Goal: Transaction & Acquisition: Obtain resource

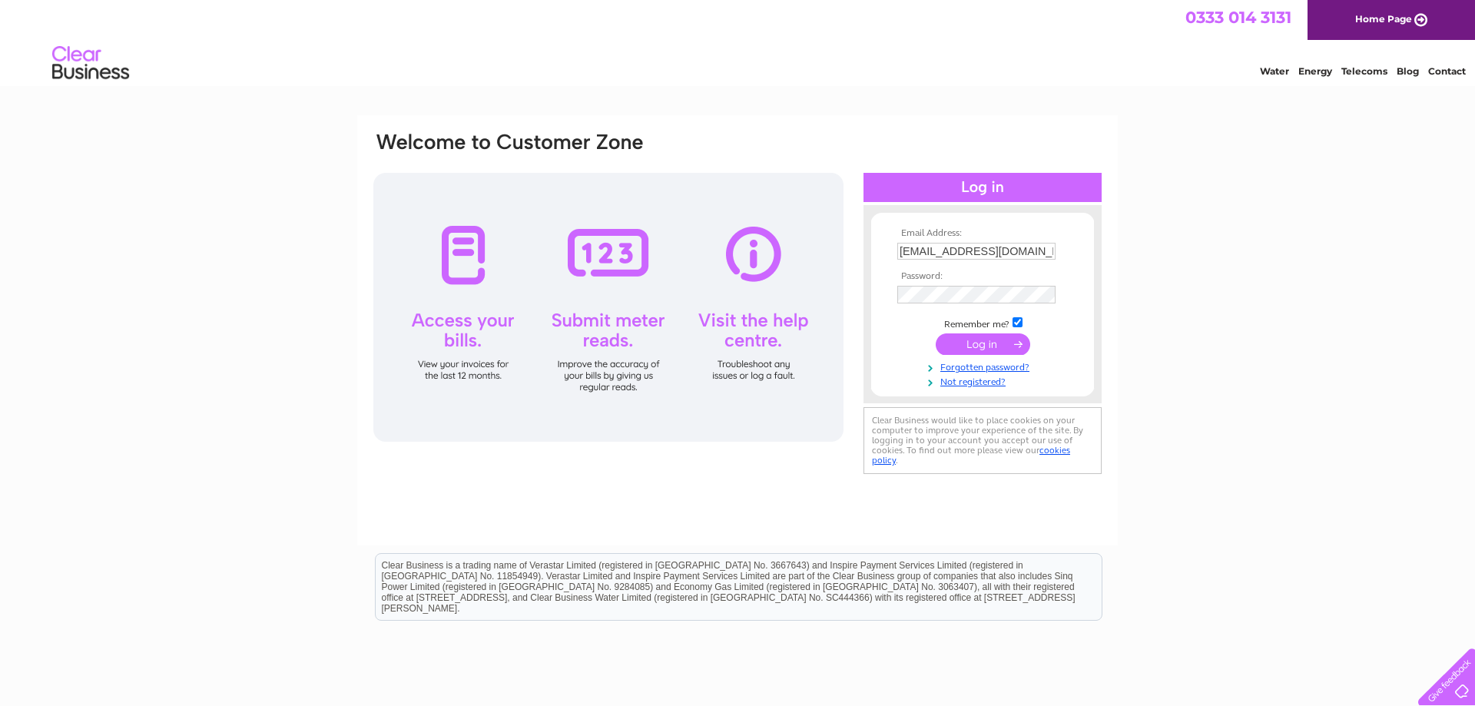
click at [997, 346] on input "submit" at bounding box center [983, 344] width 94 height 22
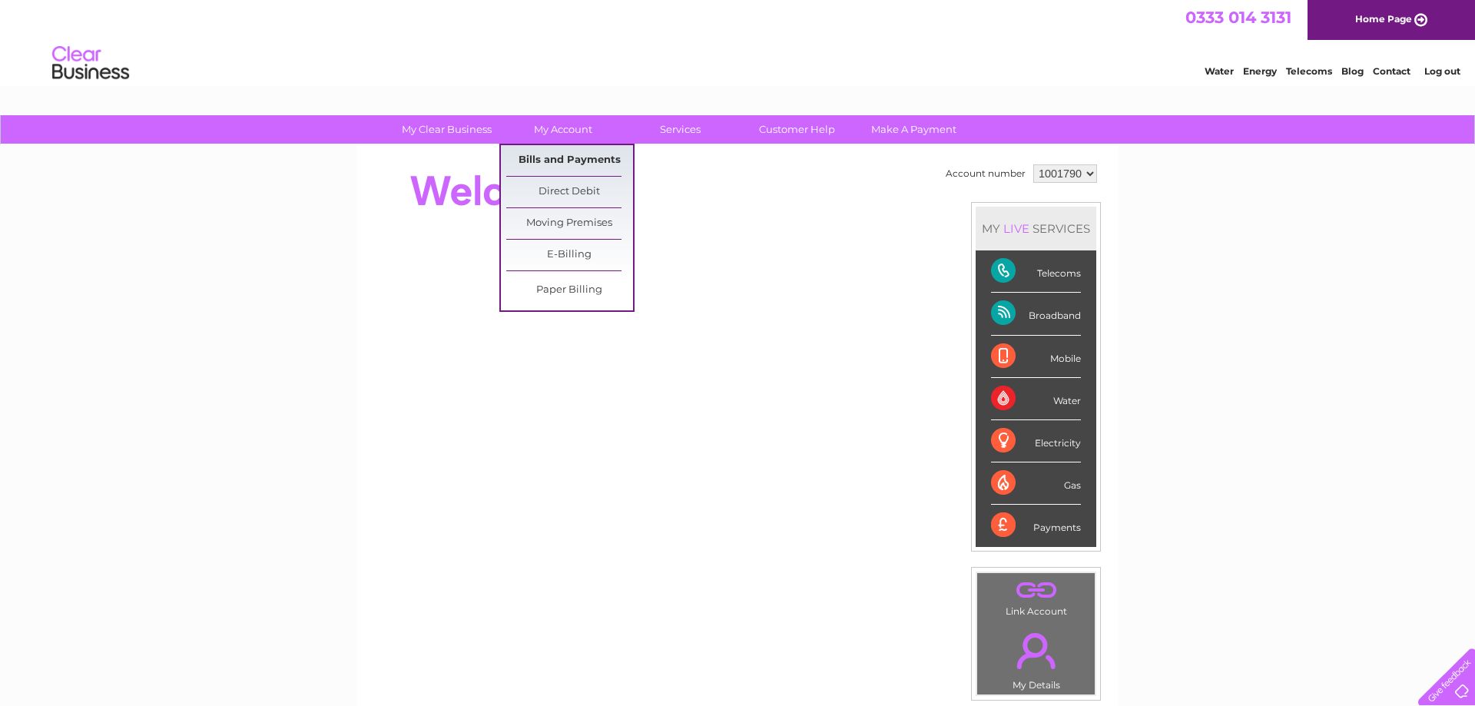
click at [569, 164] on link "Bills and Payments" at bounding box center [569, 160] width 127 height 31
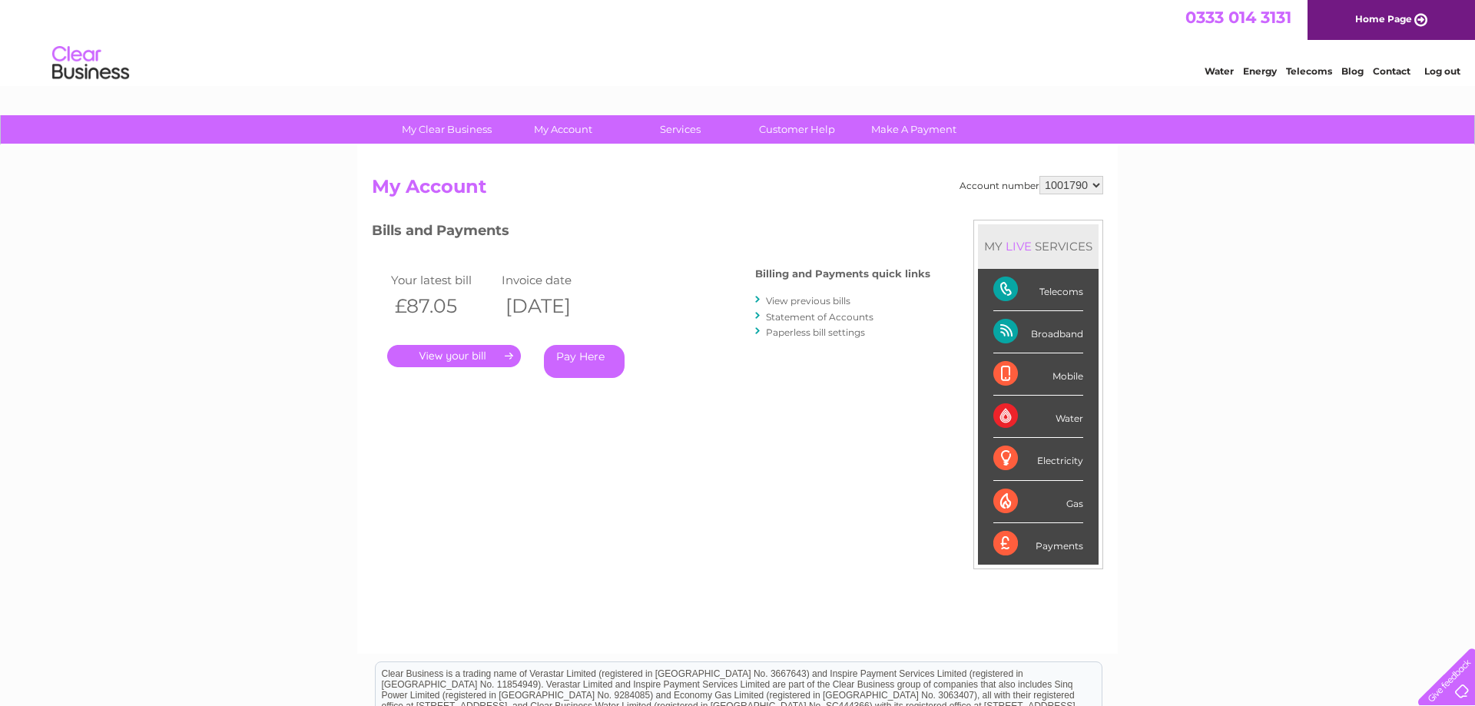
click at [477, 352] on link "." at bounding box center [454, 356] width 134 height 22
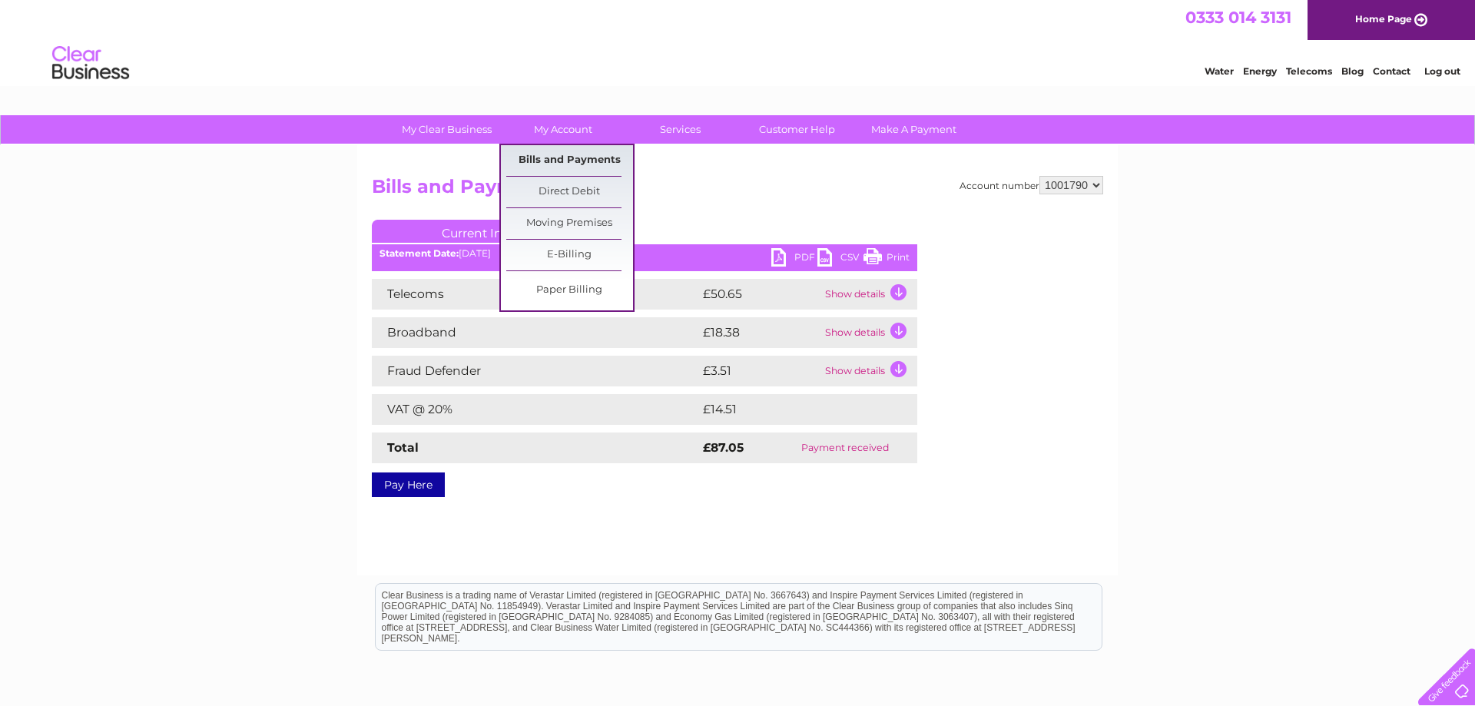
click at [578, 157] on link "Bills and Payments" at bounding box center [569, 160] width 127 height 31
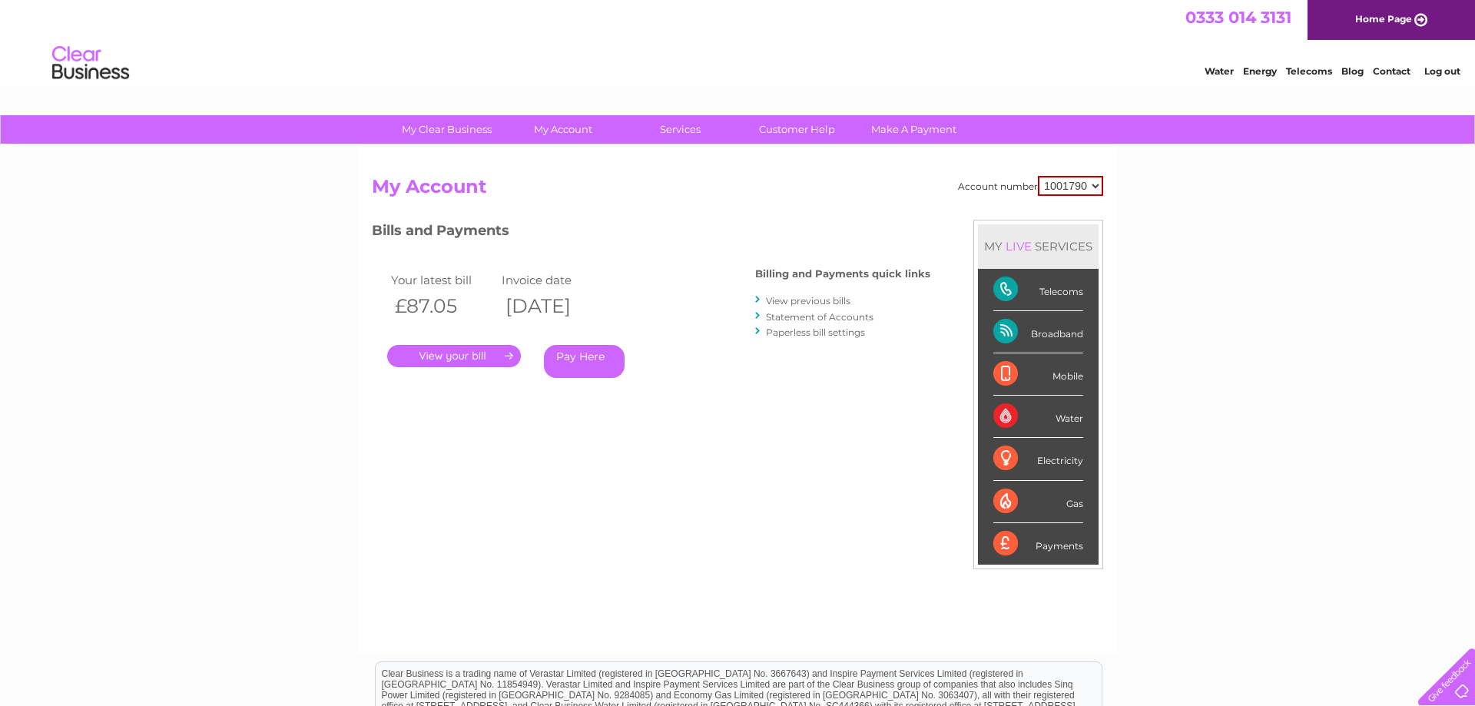
click at [480, 355] on link "." at bounding box center [454, 356] width 134 height 22
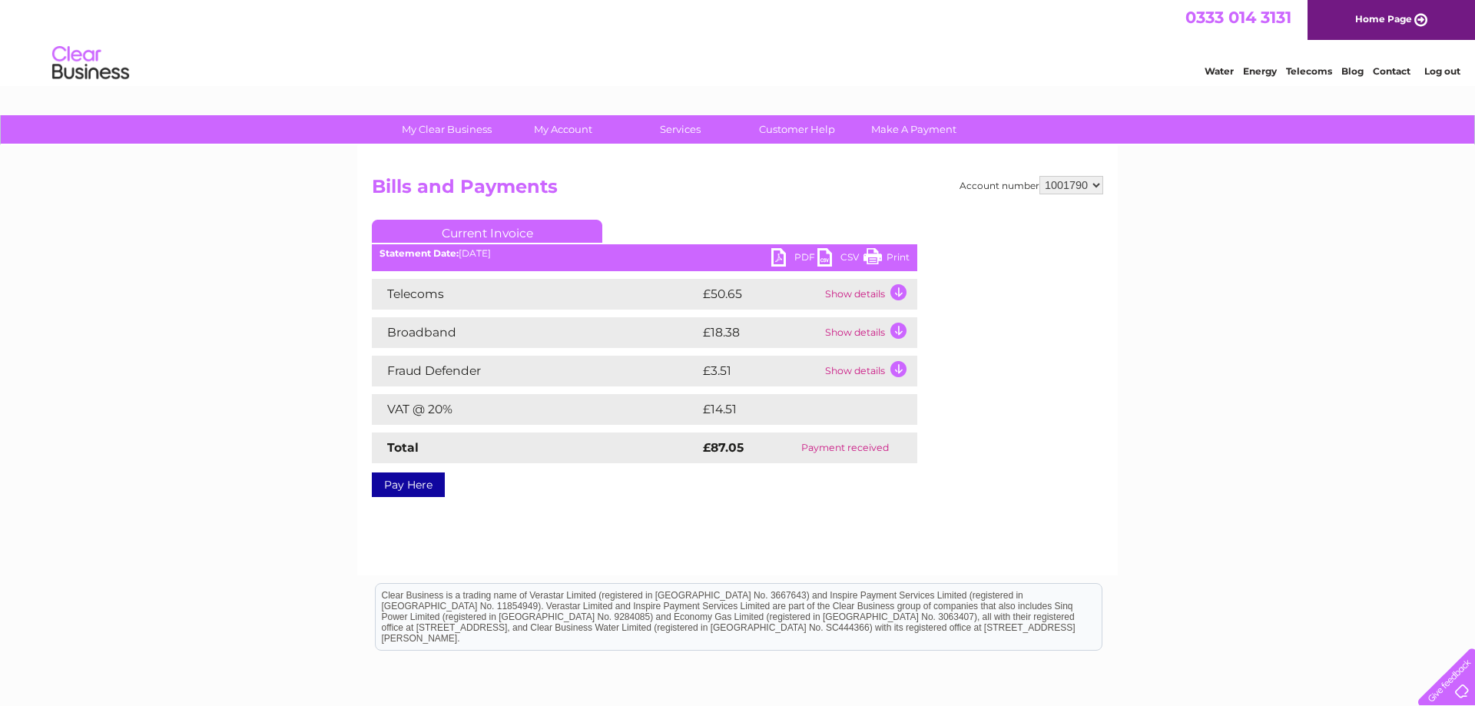
click at [798, 260] on link "PDF" at bounding box center [794, 259] width 46 height 22
